Goal: Information Seeking & Learning: Learn about a topic

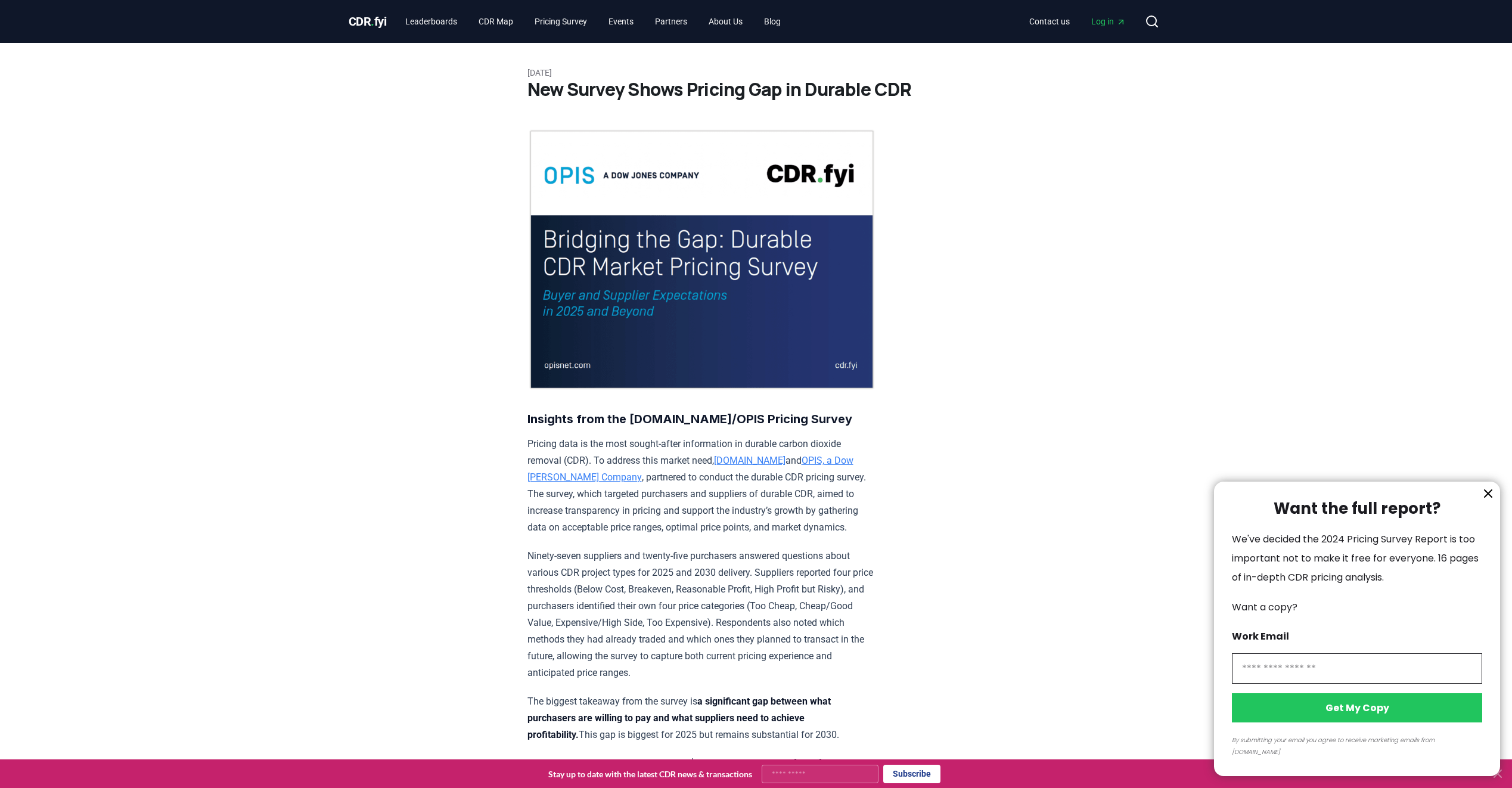
click at [435, 20] on div at bounding box center [756, 394] width 1512 height 788
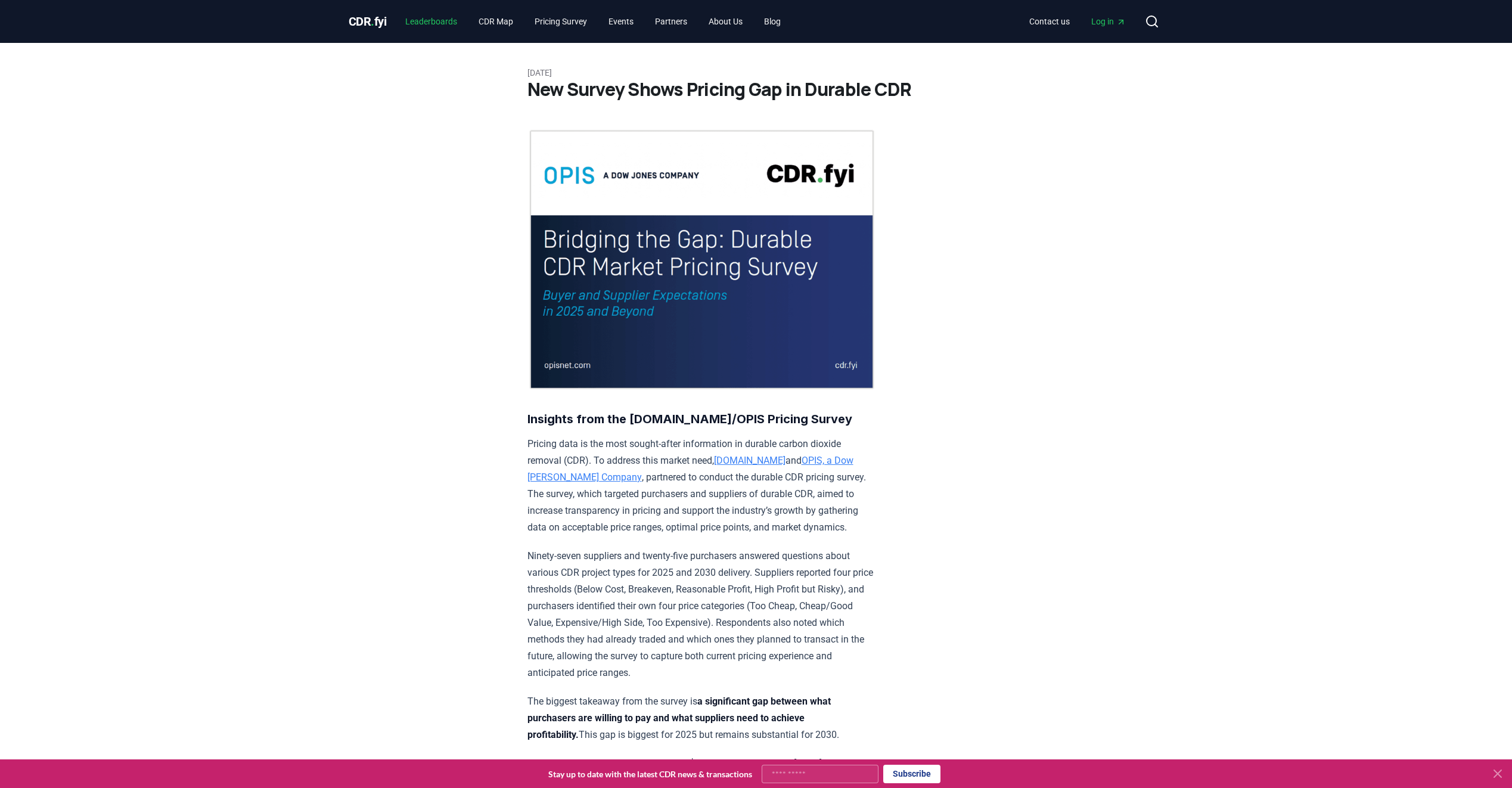
click at [442, 19] on link "Leaderboards" at bounding box center [431, 22] width 71 height 22
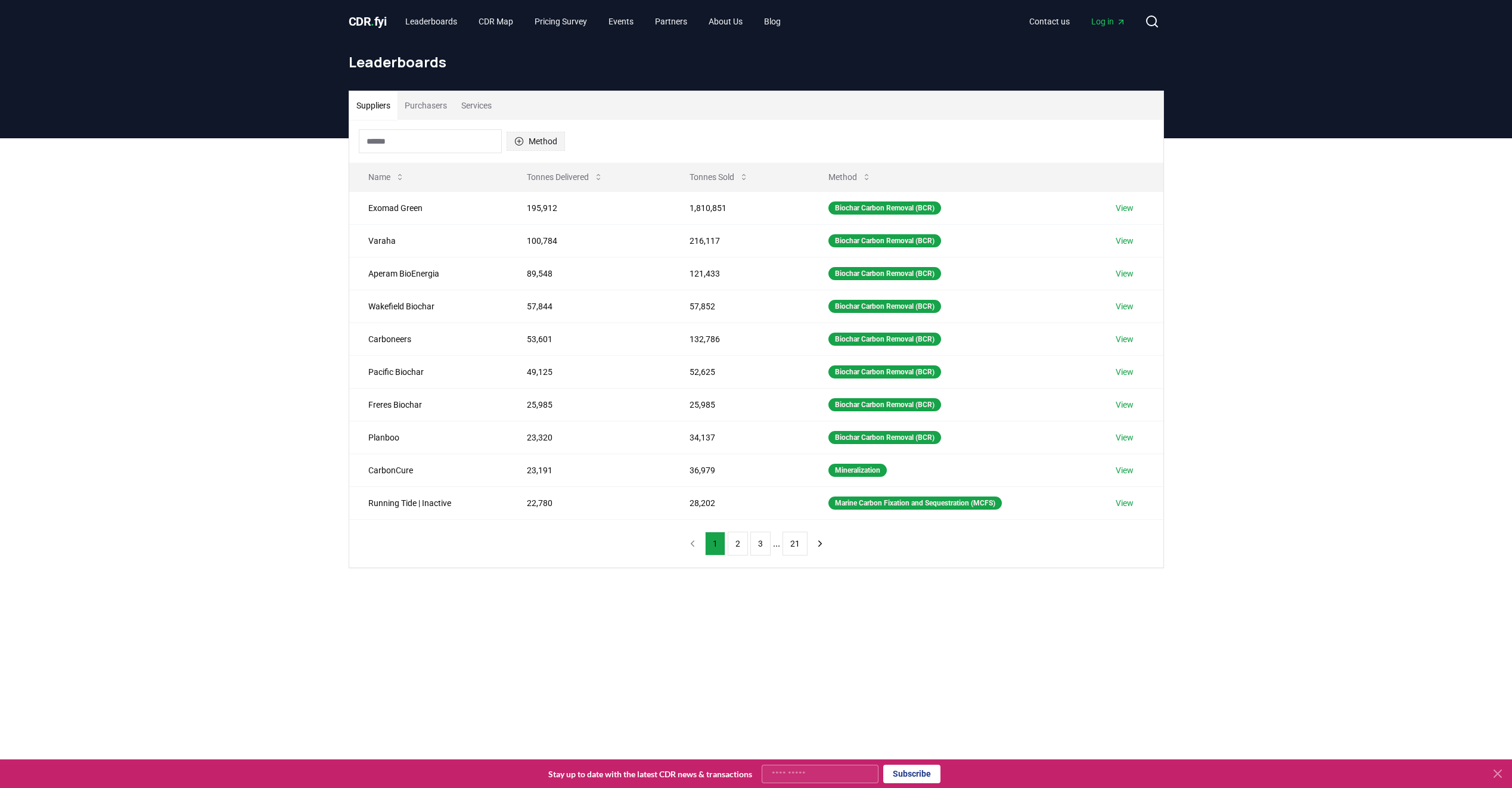
click at [545, 140] on button "Method" at bounding box center [536, 141] width 58 height 19
click at [515, 232] on div "Suggestions" at bounding box center [519, 227] width 10 height 10
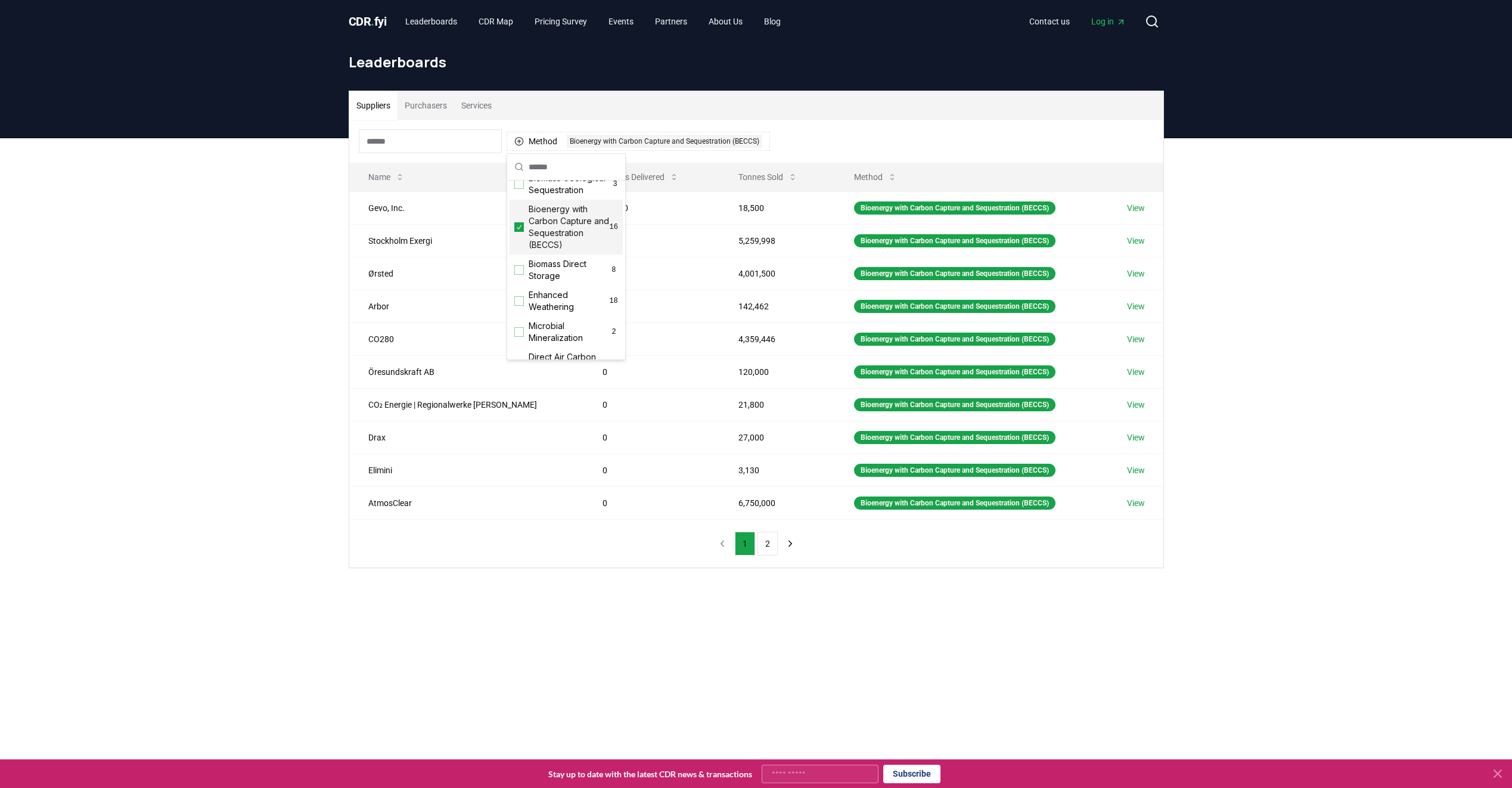
click at [880, 137] on div "Method 1 Bioenergy with Carbon Capture and Sequestration (BECCS)" at bounding box center [756, 140] width 814 height 42
click at [764, 542] on button "2" at bounding box center [767, 543] width 21 height 24
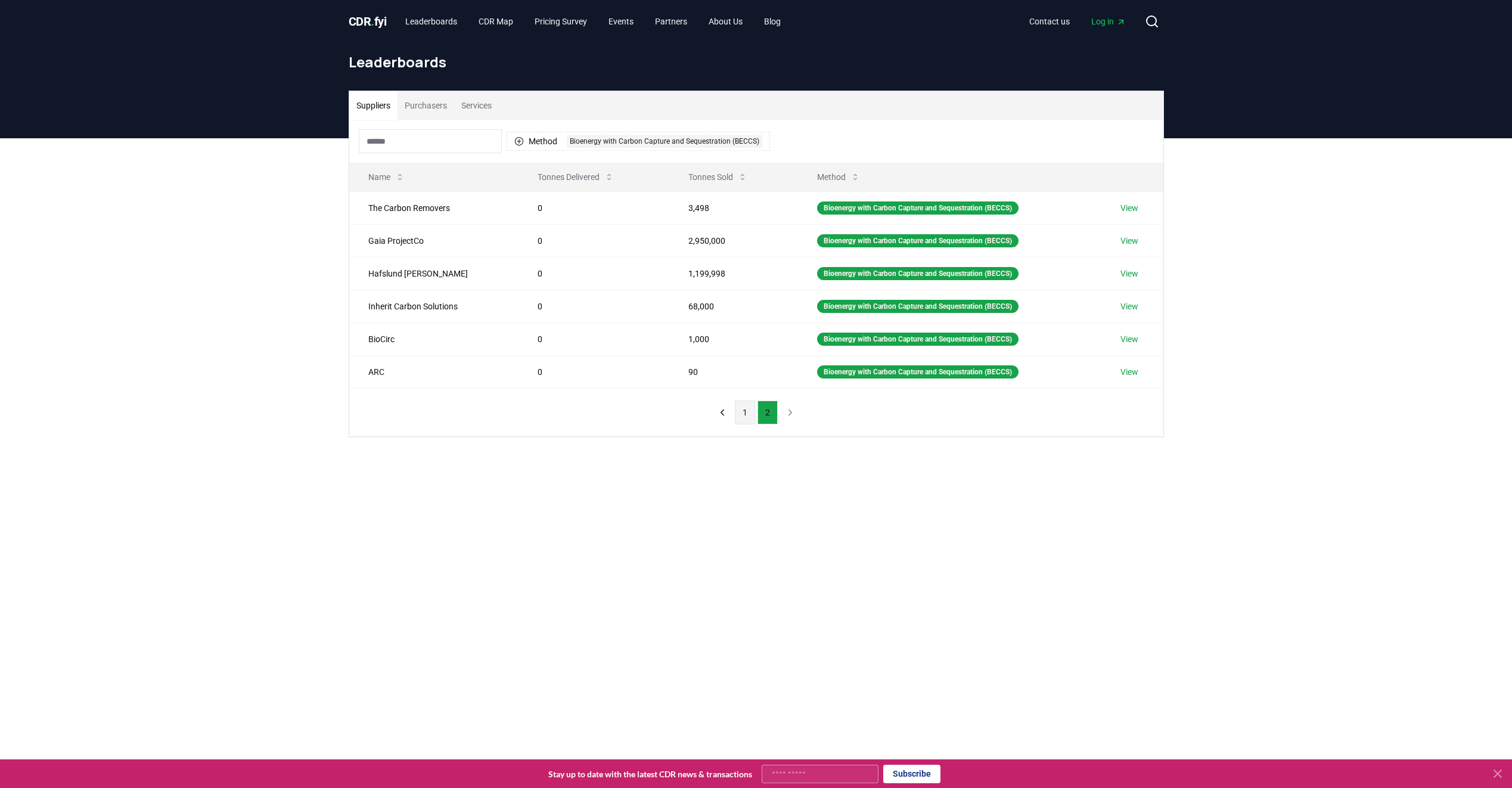
click at [741, 413] on button "1" at bounding box center [745, 412] width 21 height 24
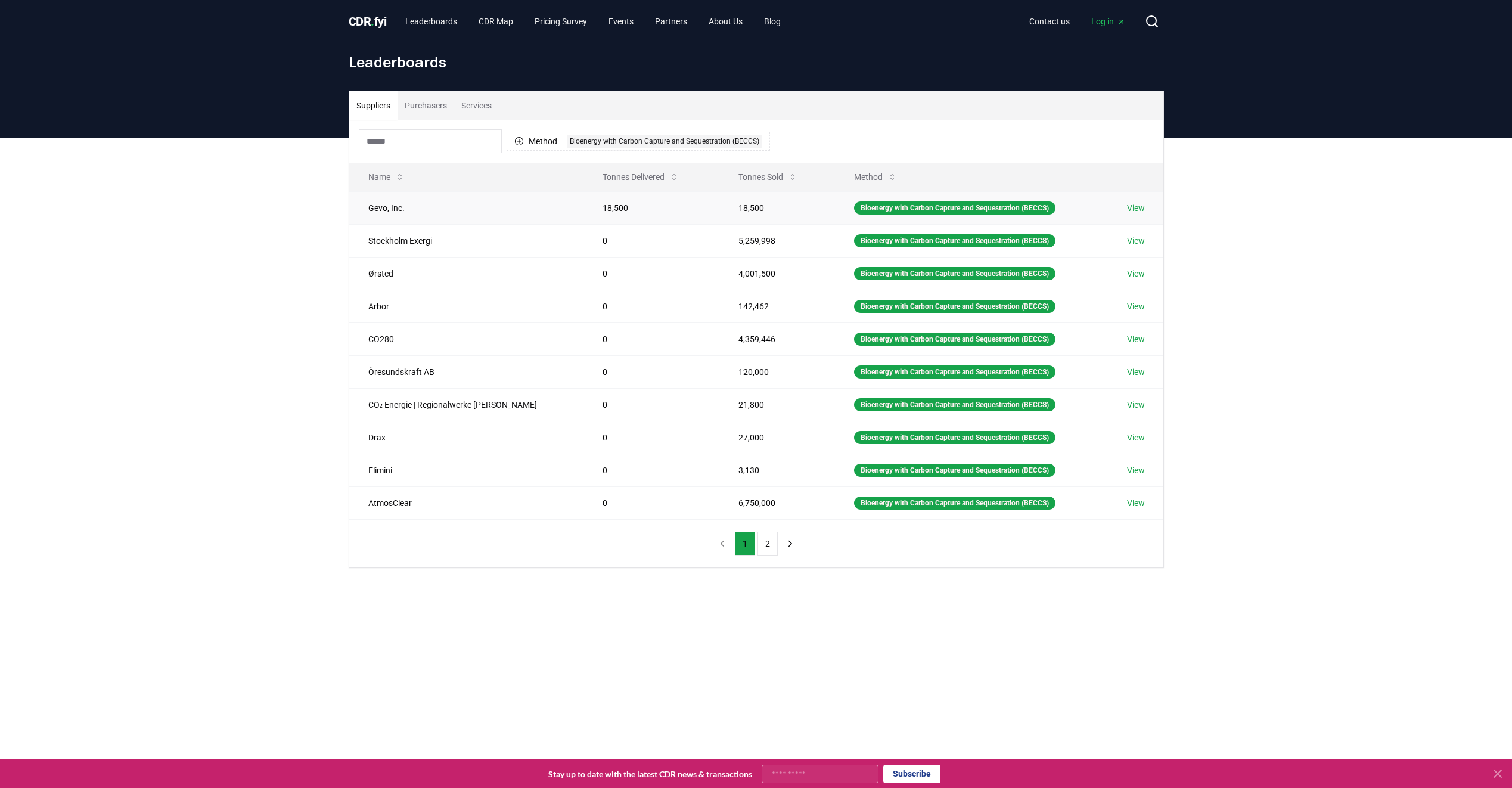
click at [1137, 209] on link "View" at bounding box center [1135, 208] width 18 height 12
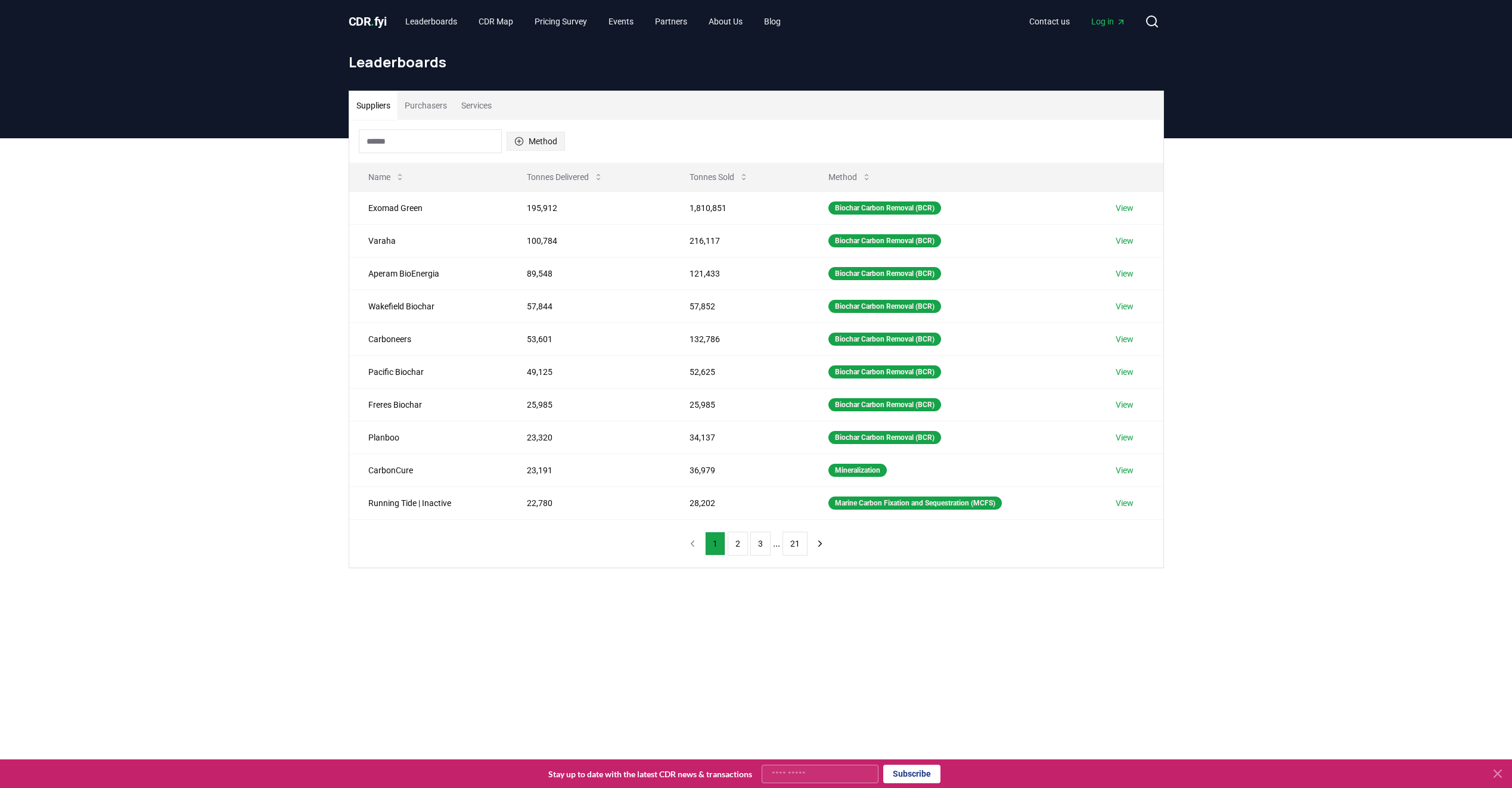
click at [545, 143] on button "Method" at bounding box center [536, 141] width 58 height 19
click at [588, 107] on div "Suppliers Purchasers Services" at bounding box center [756, 105] width 814 height 29
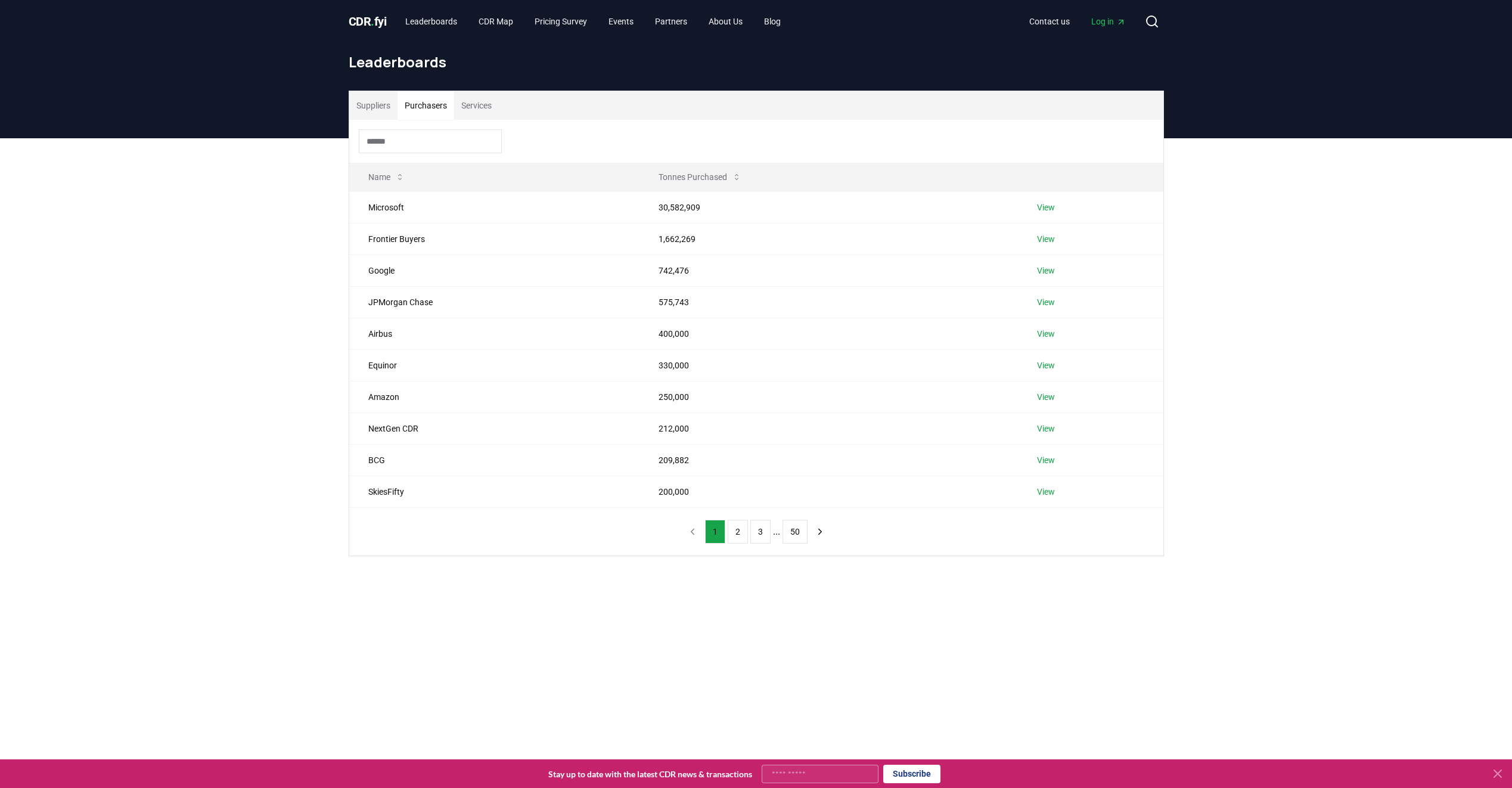
click at [431, 102] on button "Purchasers" at bounding box center [425, 105] width 56 height 29
click at [417, 141] on input at bounding box center [430, 141] width 143 height 24
click at [451, 136] on input at bounding box center [430, 141] width 143 height 24
click at [468, 105] on button "Services" at bounding box center [475, 105] width 44 height 29
click at [423, 106] on button "Purchasers" at bounding box center [425, 105] width 56 height 29
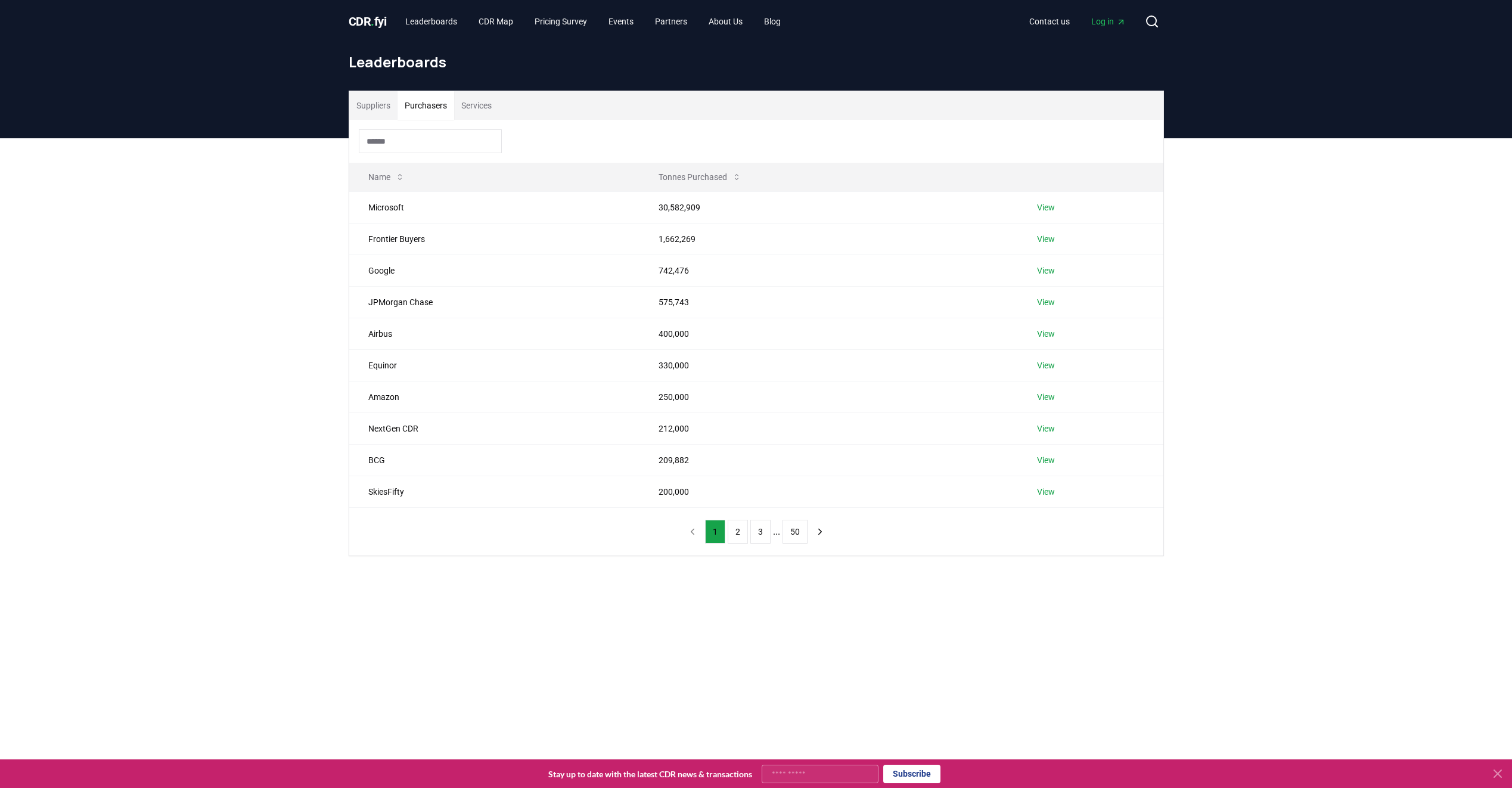
click at [414, 141] on input at bounding box center [430, 141] width 143 height 24
click at [1048, 211] on link "View" at bounding box center [1045, 207] width 18 height 12
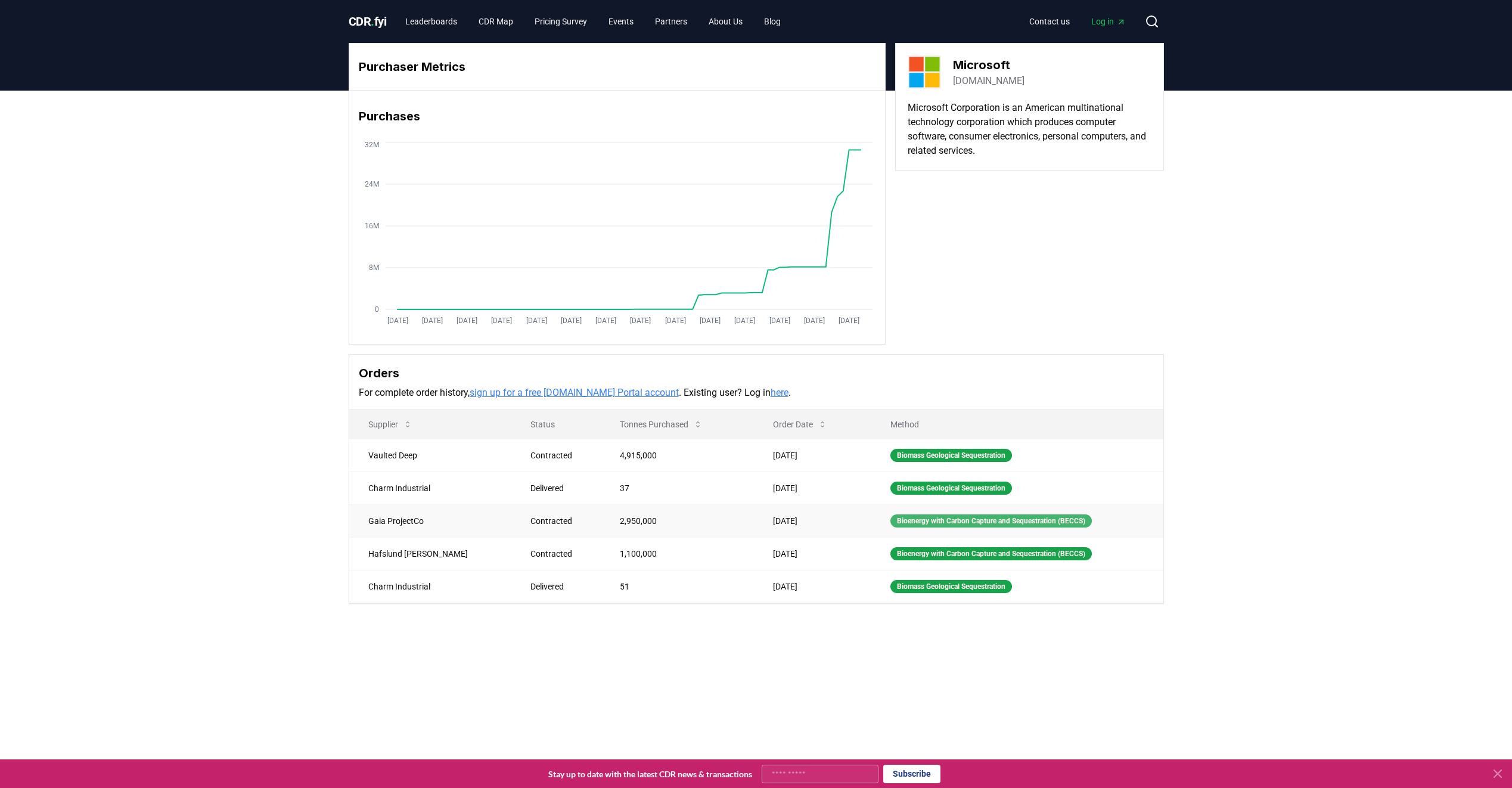
click at [925, 522] on div "Bioenergy with Carbon Capture and Sequestration (BECCS)" at bounding box center [991, 520] width 201 height 13
click at [891, 521] on div "Bioenergy with Carbon Capture and Sequestration (BECCS)" at bounding box center [991, 520] width 201 height 13
